Goal: Communication & Community: Answer question/provide support

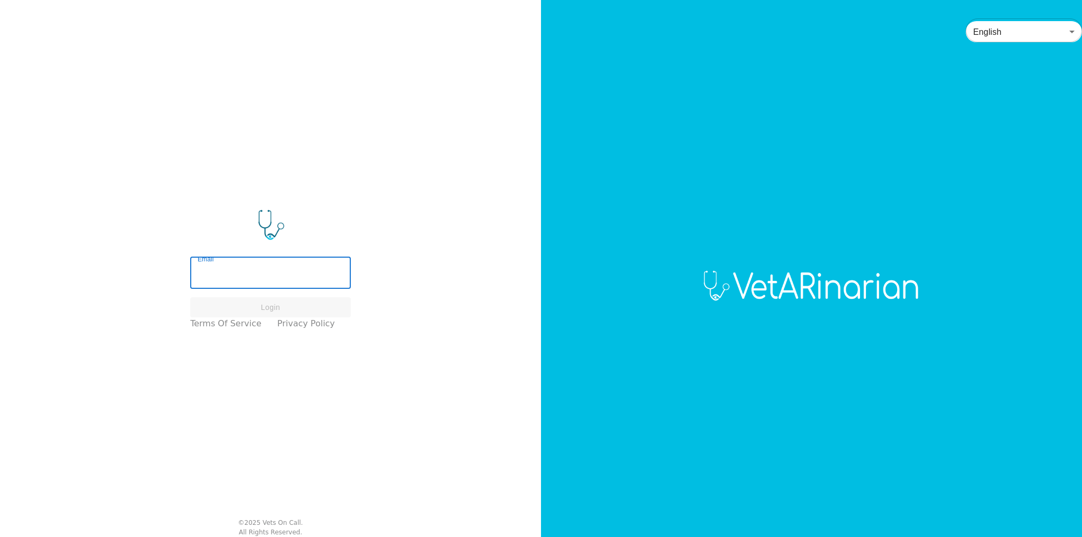
click at [248, 269] on input "Email" at bounding box center [270, 274] width 161 height 30
type input "[EMAIL_ADDRESS][DOMAIN_NAME]"
click at [275, 305] on button "Login" at bounding box center [270, 307] width 161 height 21
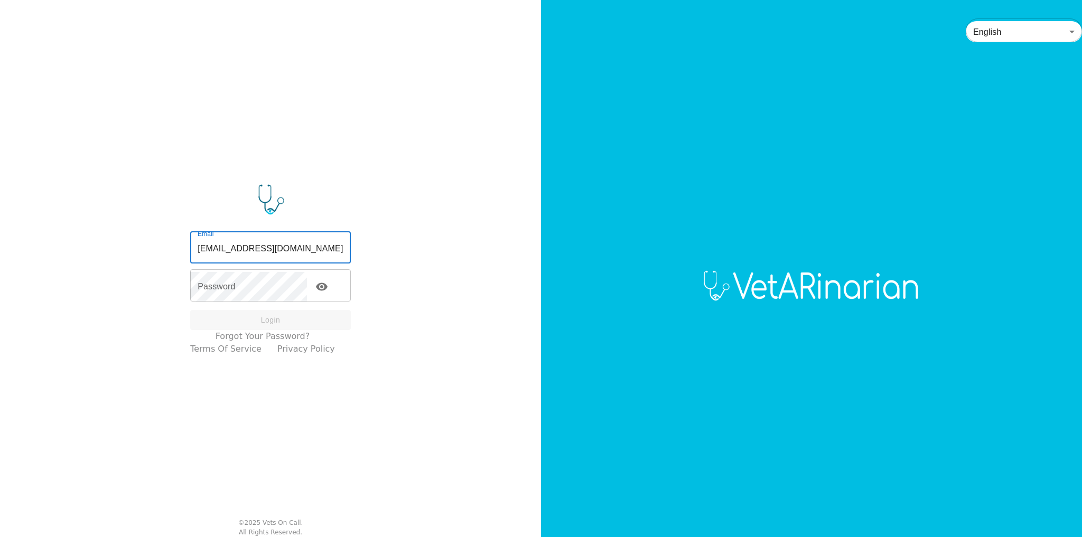
drag, startPoint x: 298, startPoint y: 249, endPoint x: 248, endPoint y: 249, distance: 49.7
click at [248, 249] on input "[EMAIL_ADDRESS][DOMAIN_NAME]" at bounding box center [270, 249] width 161 height 30
type input "[EMAIL_ADDRESS][DOMAIN_NAME]"
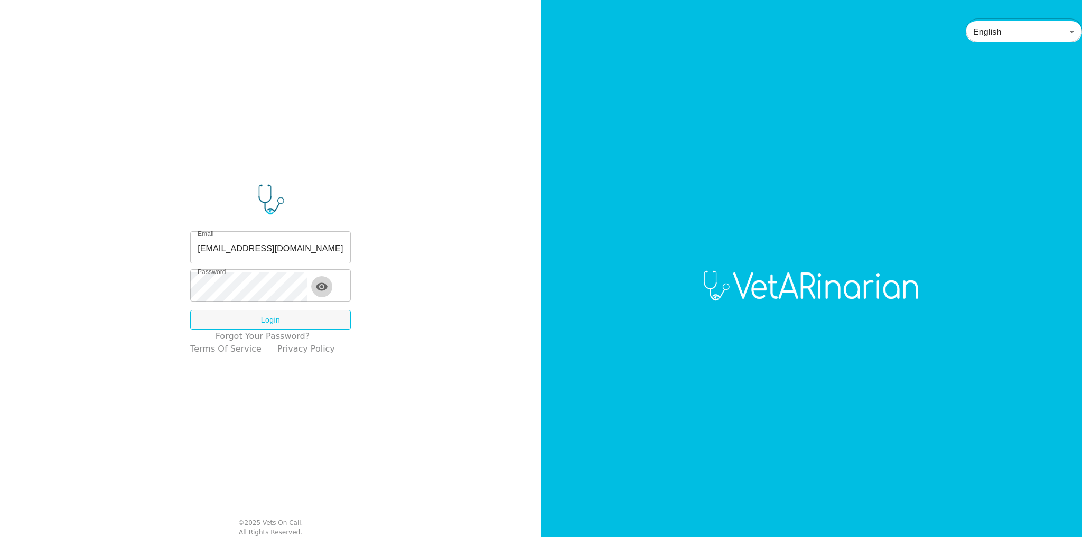
click at [328, 287] on icon "toggle password visibility" at bounding box center [321, 287] width 13 height 13
click at [285, 323] on button "Login" at bounding box center [270, 320] width 161 height 21
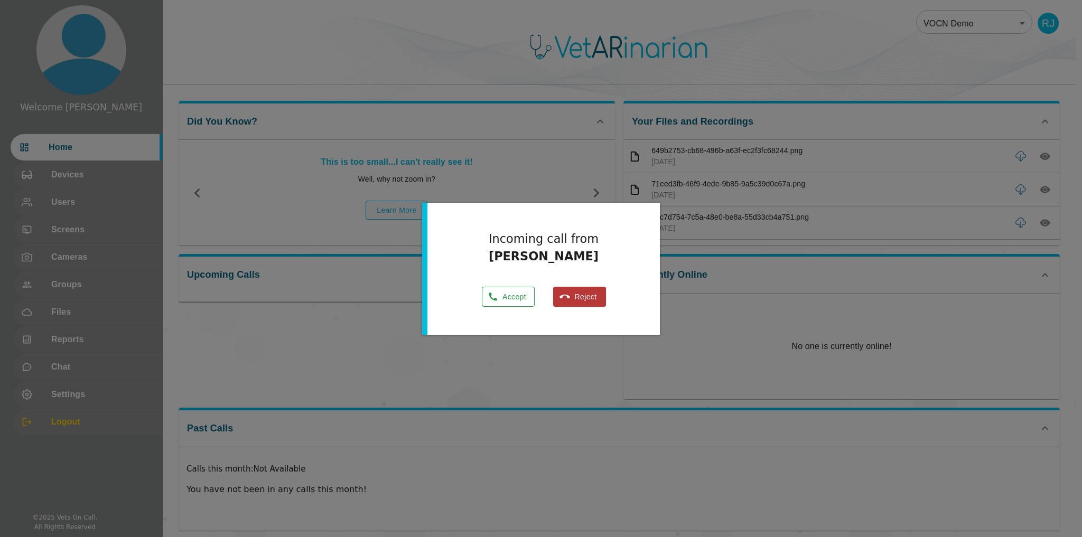
click at [507, 296] on button "Accept" at bounding box center [508, 297] width 53 height 21
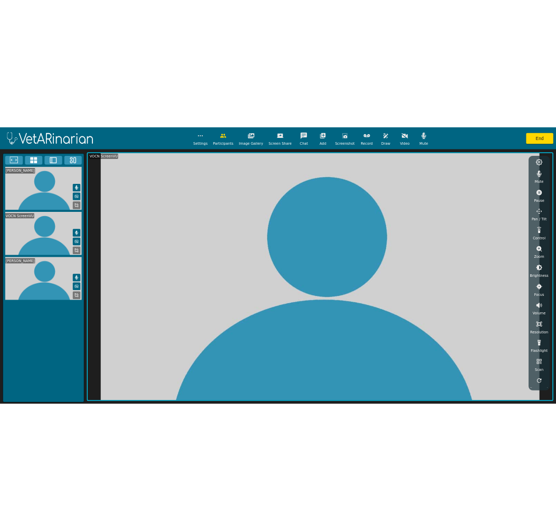
scroll to position [6, 0]
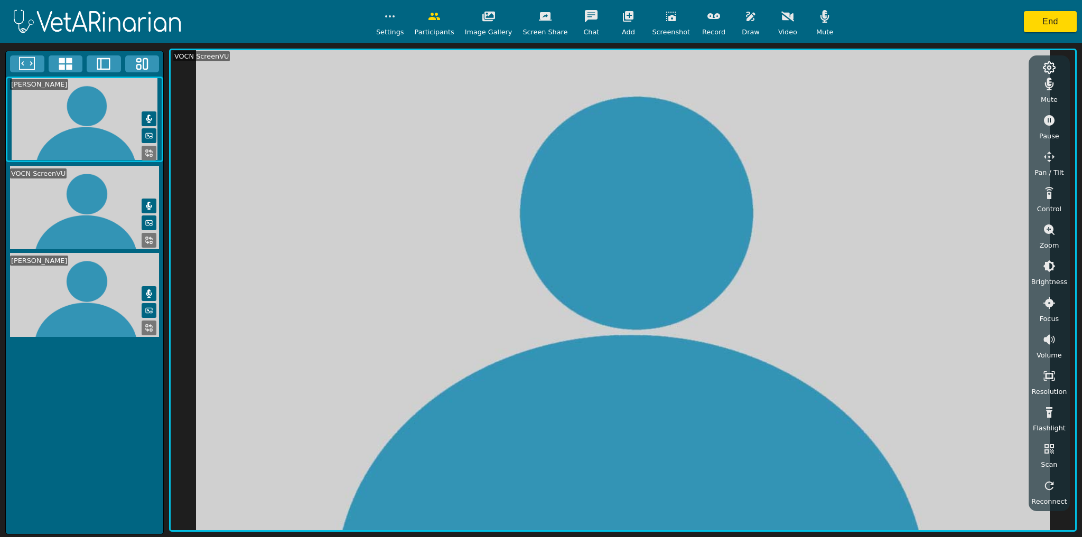
click at [146, 237] on rect at bounding box center [147, 238] width 2 height 2
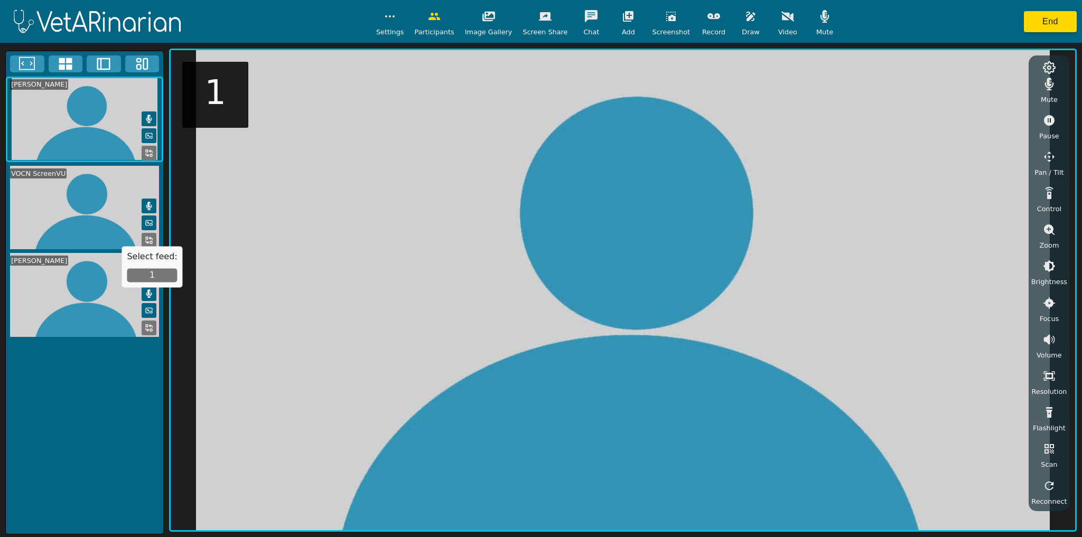
click at [146, 272] on button "1" at bounding box center [152, 276] width 50 height 14
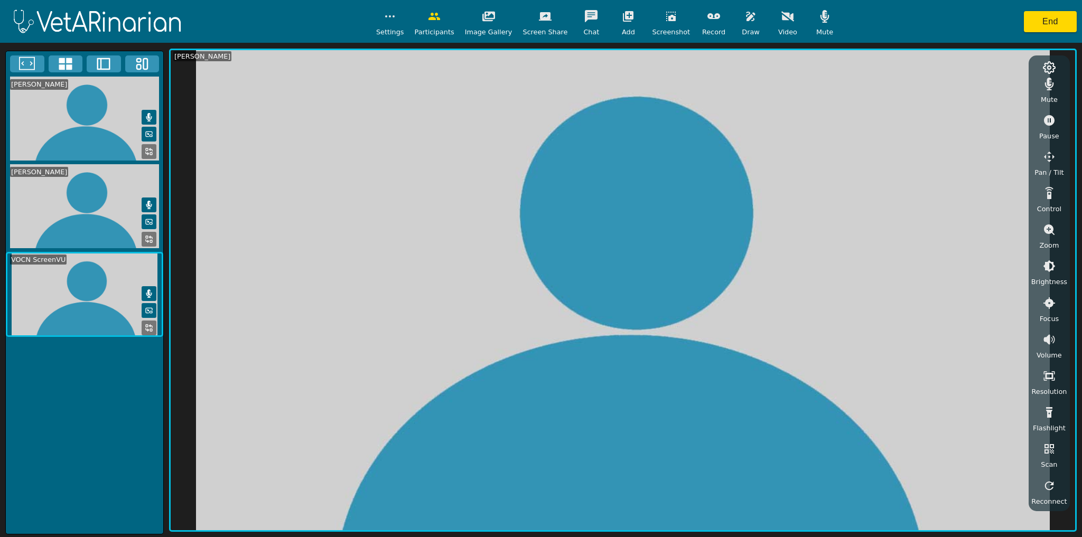
click at [148, 324] on icon at bounding box center [149, 328] width 8 height 8
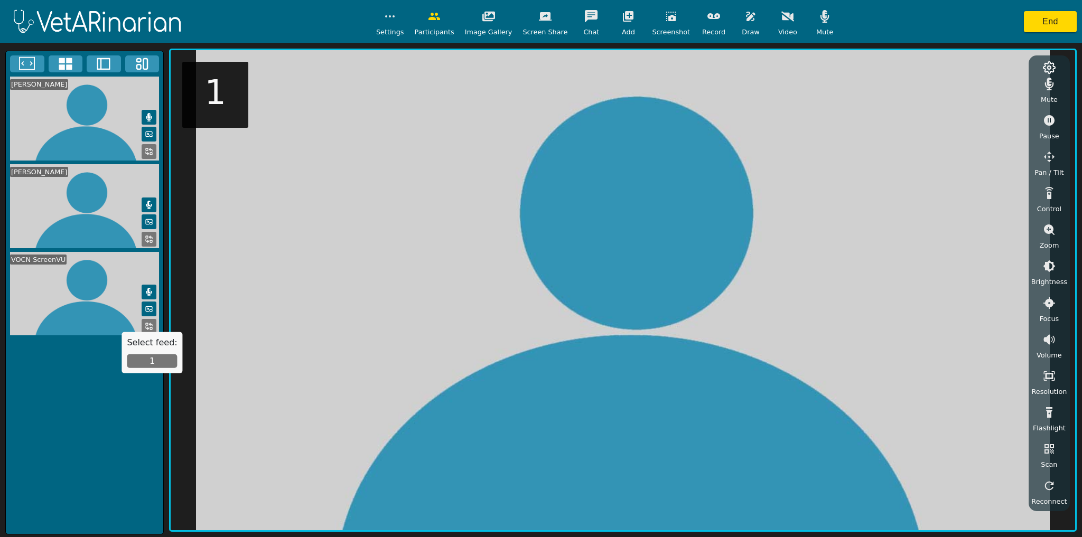
click at [153, 364] on button "1" at bounding box center [152, 362] width 50 height 14
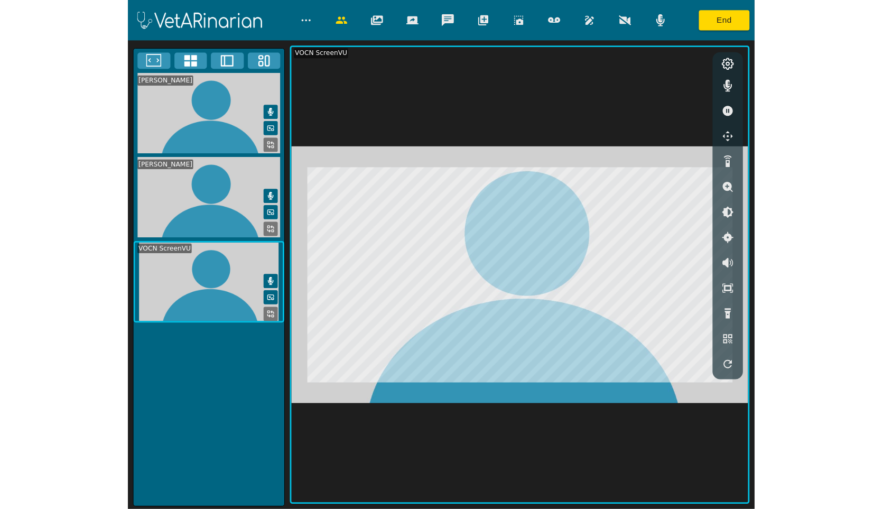
scroll to position [0, 0]
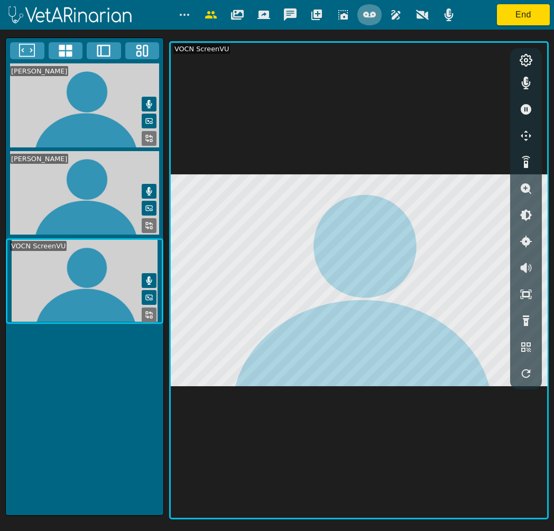
click at [373, 16] on icon "button" at bounding box center [369, 15] width 13 height 6
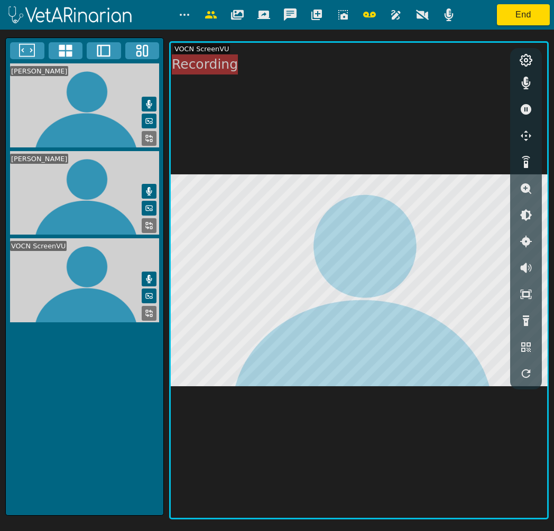
click at [339, 17] on icon "button" at bounding box center [343, 14] width 13 height 13
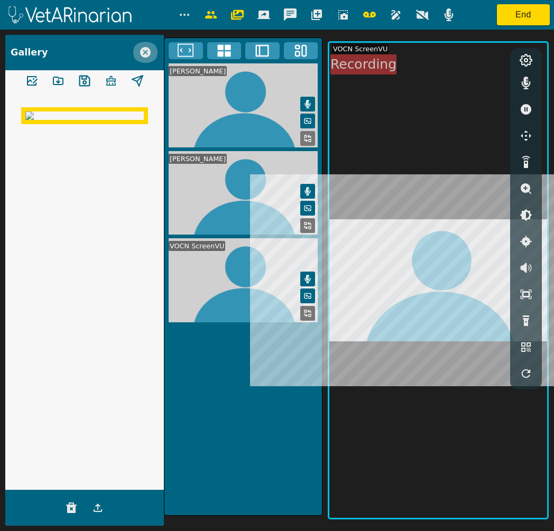
click at [143, 51] on icon "button" at bounding box center [145, 52] width 13 height 13
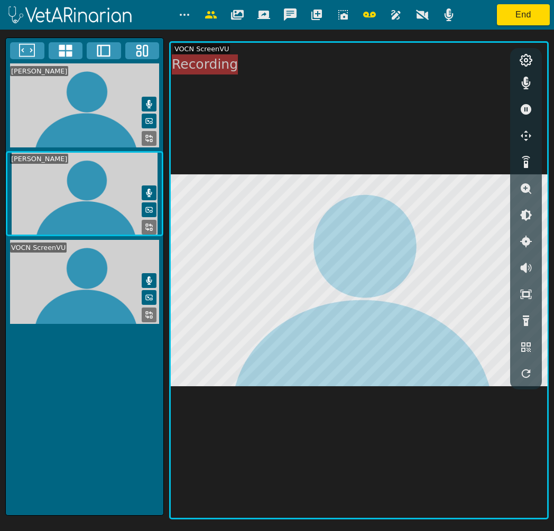
click at [343, 16] on icon "button" at bounding box center [343, 14] width 13 height 13
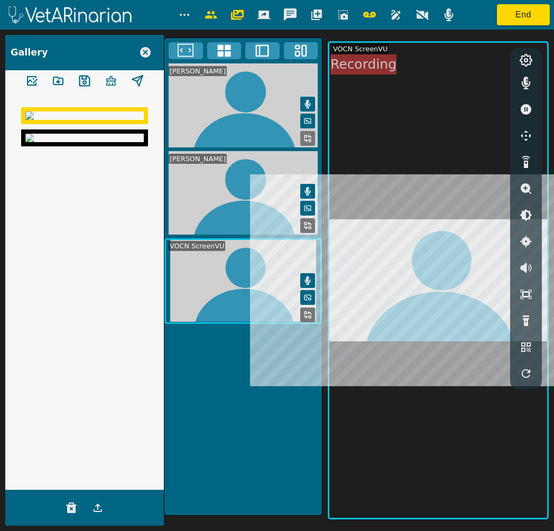
click at [145, 53] on icon "button" at bounding box center [145, 52] width 11 height 11
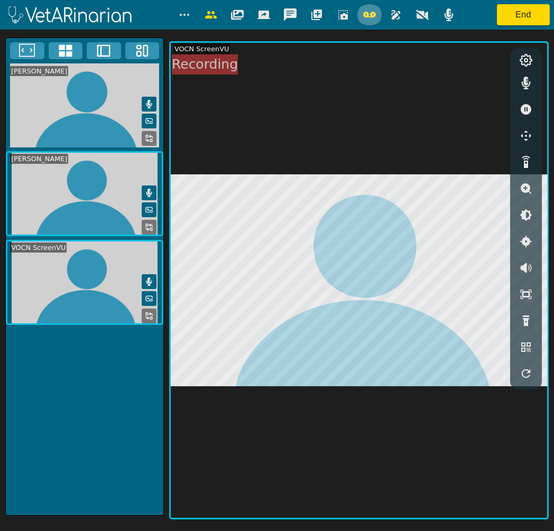
click at [370, 16] on icon "button" at bounding box center [369, 14] width 13 height 13
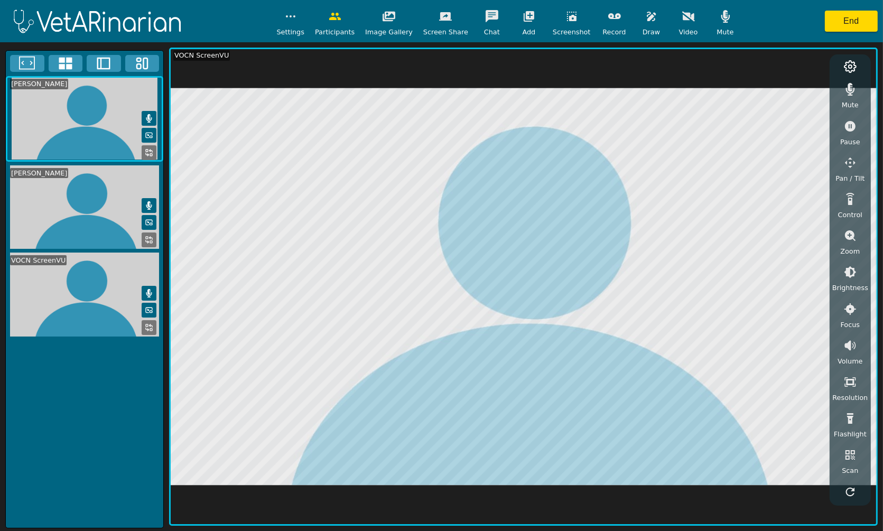
click at [446, 22] on icon "button" at bounding box center [445, 16] width 13 height 13
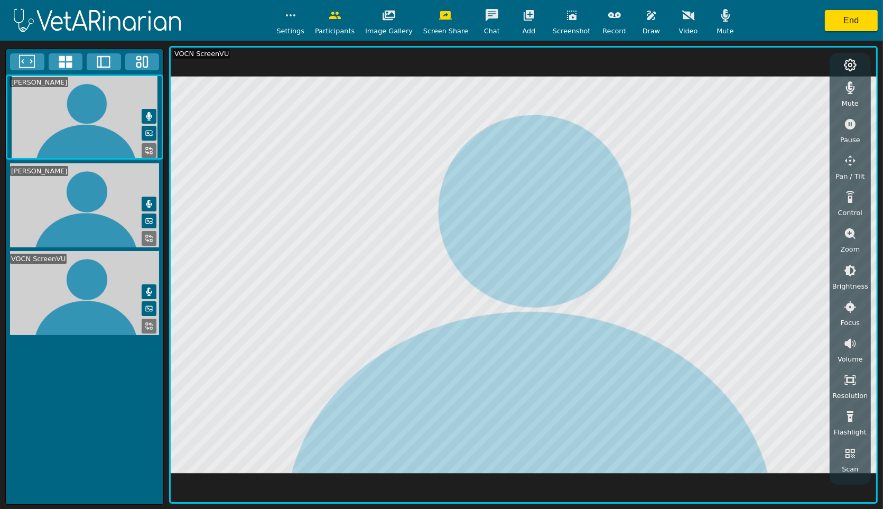
click at [608, 17] on icon "button" at bounding box center [614, 15] width 13 height 6
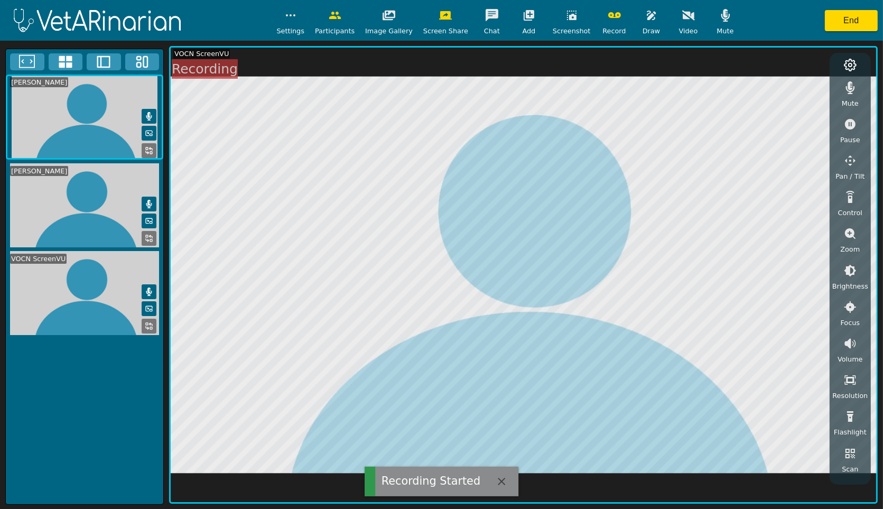
click at [150, 150] on icon at bounding box center [151, 148] width 3 height 3
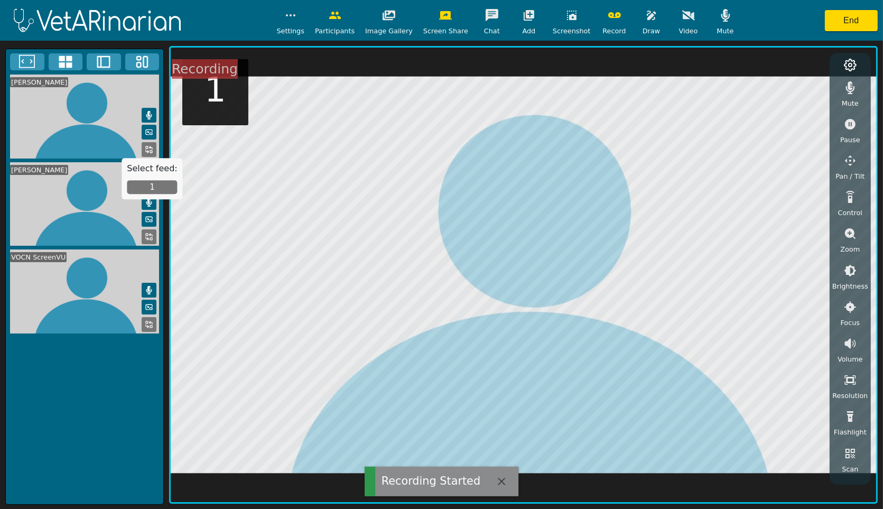
click at [141, 184] on button "1" at bounding box center [152, 187] width 50 height 14
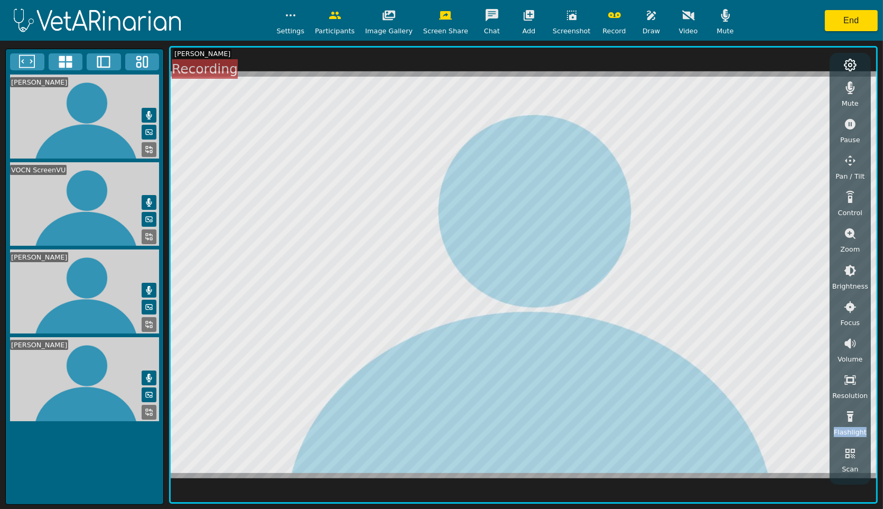
drag, startPoint x: 865, startPoint y: 408, endPoint x: 870, endPoint y: 435, distance: 26.8
click at [870, 435] on div "Mute Pause Pan / Tilt Control Zoom Brightness Focus Volume Resolution Flashligh…" at bounding box center [850, 269] width 41 height 432
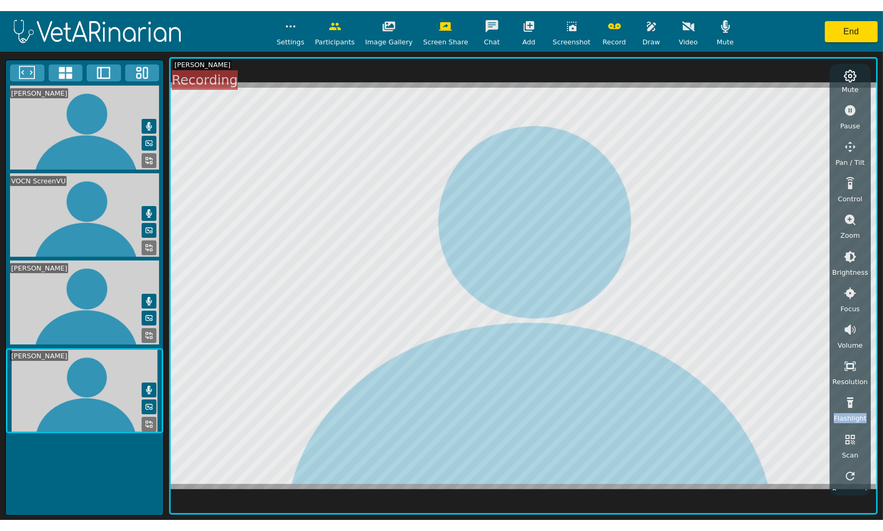
scroll to position [30, 0]
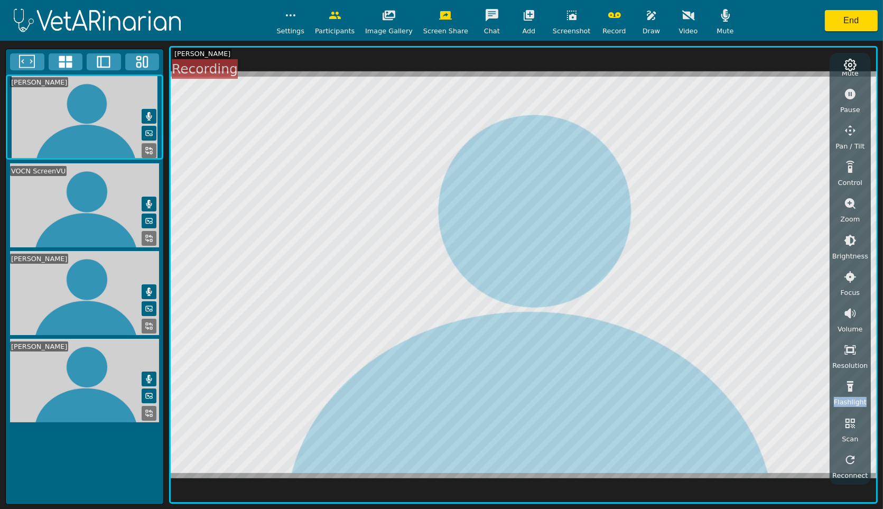
click at [647, 16] on icon "button" at bounding box center [651, 16] width 9 height 10
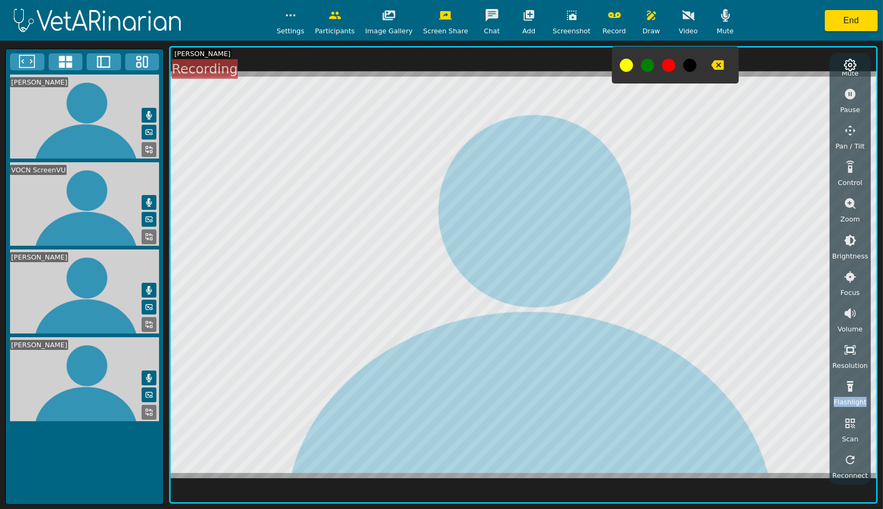
click at [95, 225] on video at bounding box center [84, 204] width 157 height 84
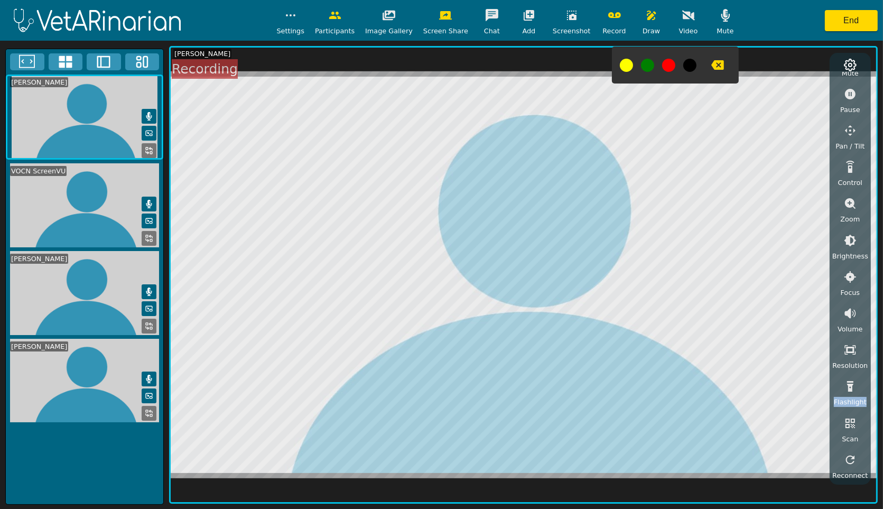
click at [144, 239] on button at bounding box center [149, 238] width 15 height 15
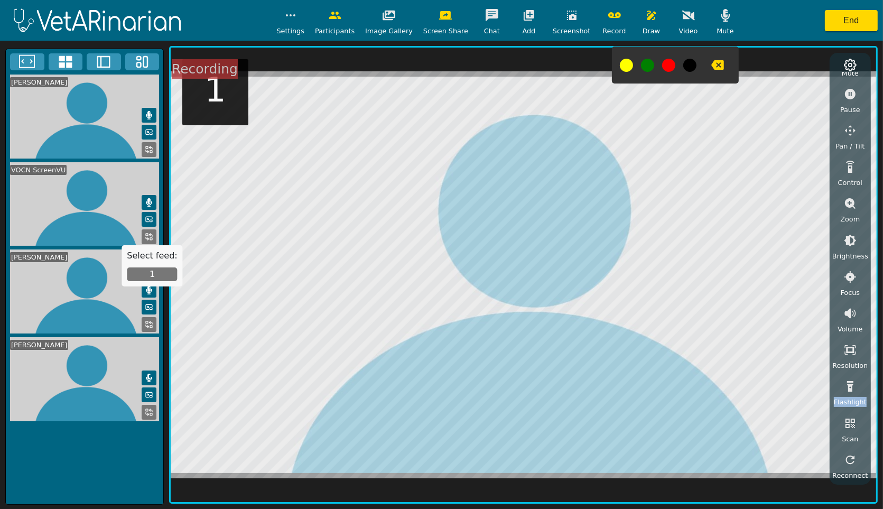
click at [142, 272] on button "1" at bounding box center [152, 274] width 50 height 14
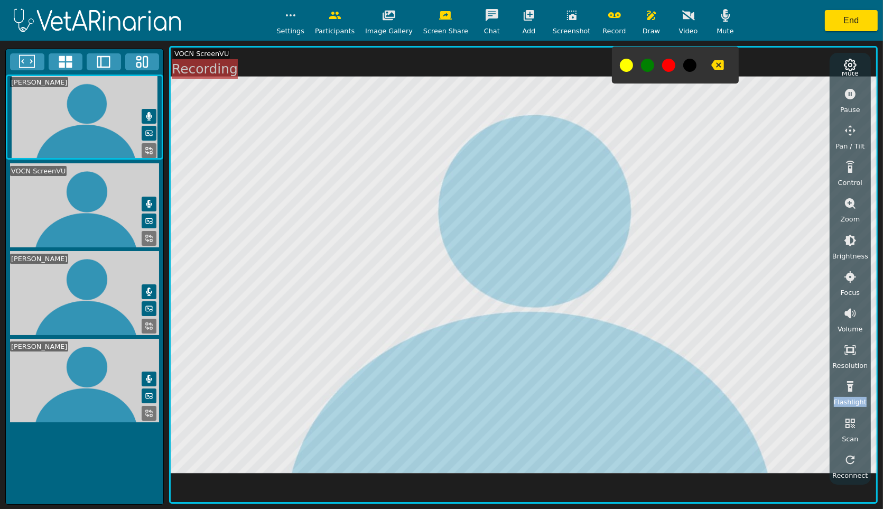
click at [647, 19] on icon "button" at bounding box center [651, 16] width 9 height 10
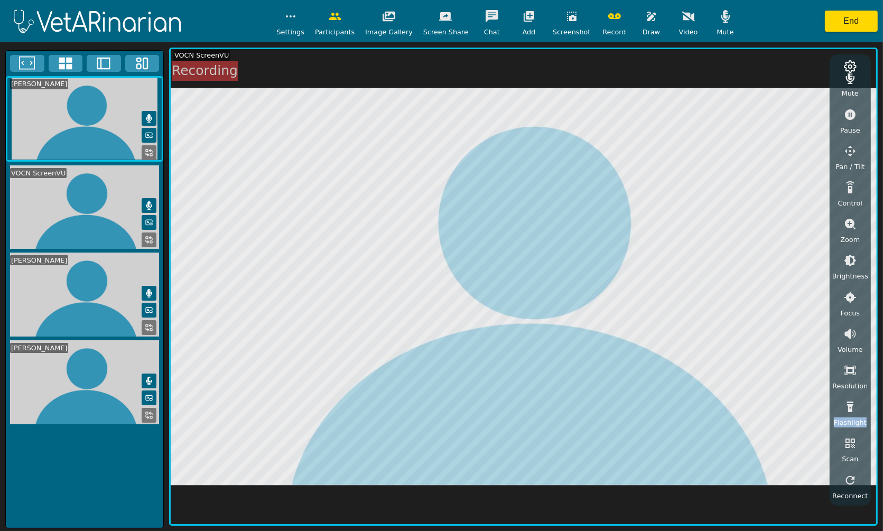
scroll to position [11, 0]
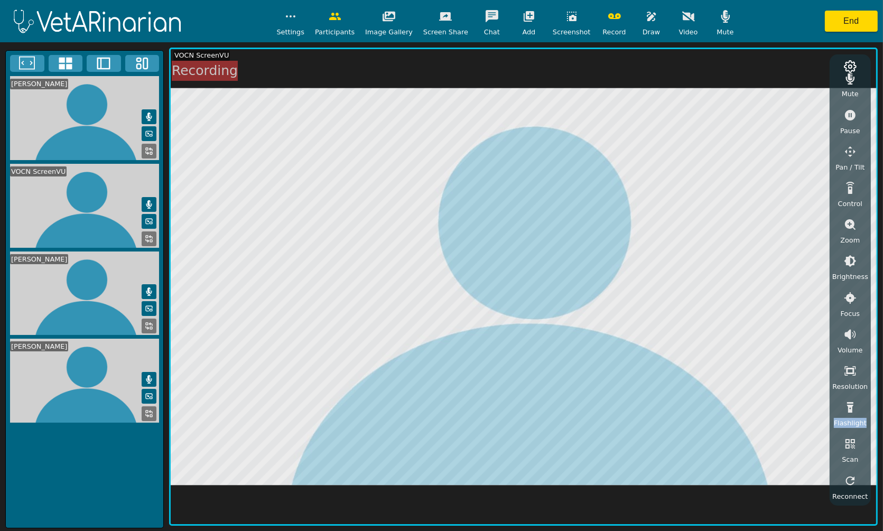
click at [721, 17] on icon "button" at bounding box center [725, 16] width 9 height 13
click at [719, 17] on icon "button" at bounding box center [725, 16] width 13 height 13
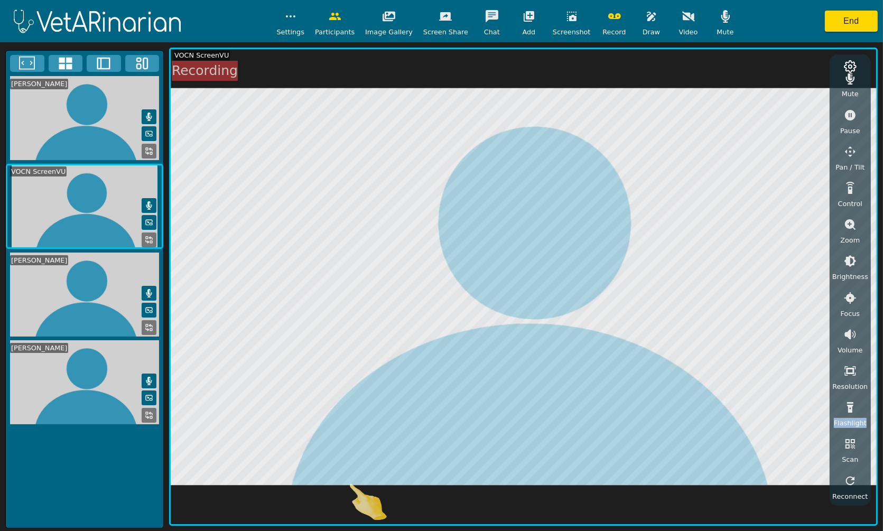
click at [608, 18] on icon "button" at bounding box center [614, 16] width 13 height 13
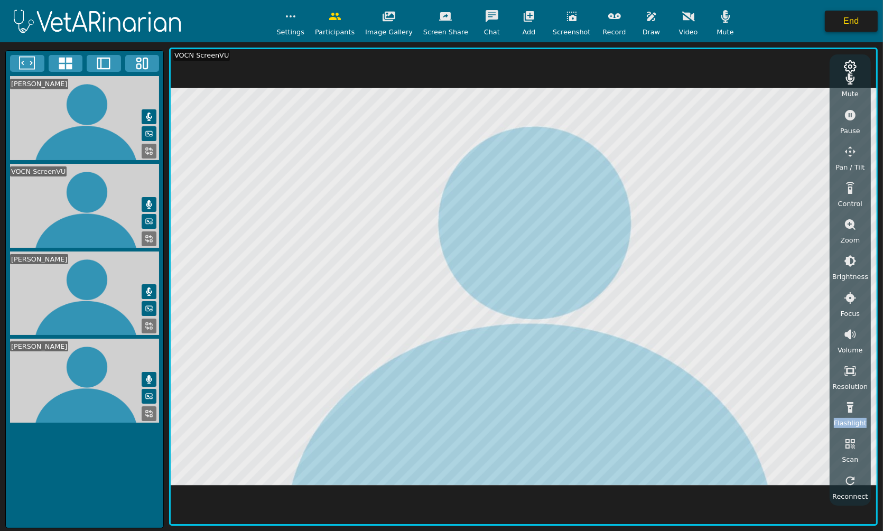
click at [848, 21] on button "End" at bounding box center [851, 21] width 53 height 21
